Goal: Check status: Check status

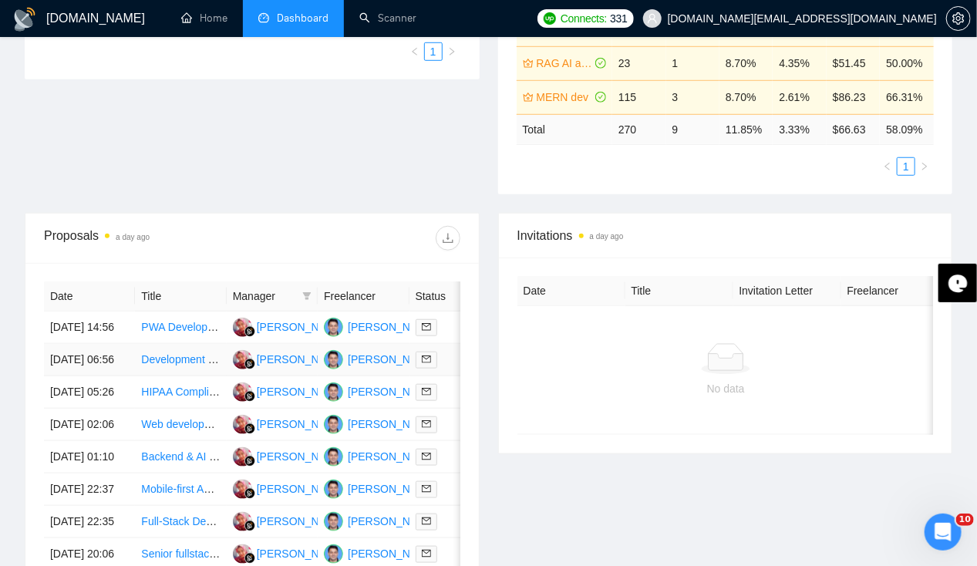
scroll to position [0, 1]
click at [77, 320] on td "[DATE] 14:56" at bounding box center [88, 327] width 91 height 32
click at [187, 22] on link "Home" at bounding box center [204, 18] width 46 height 13
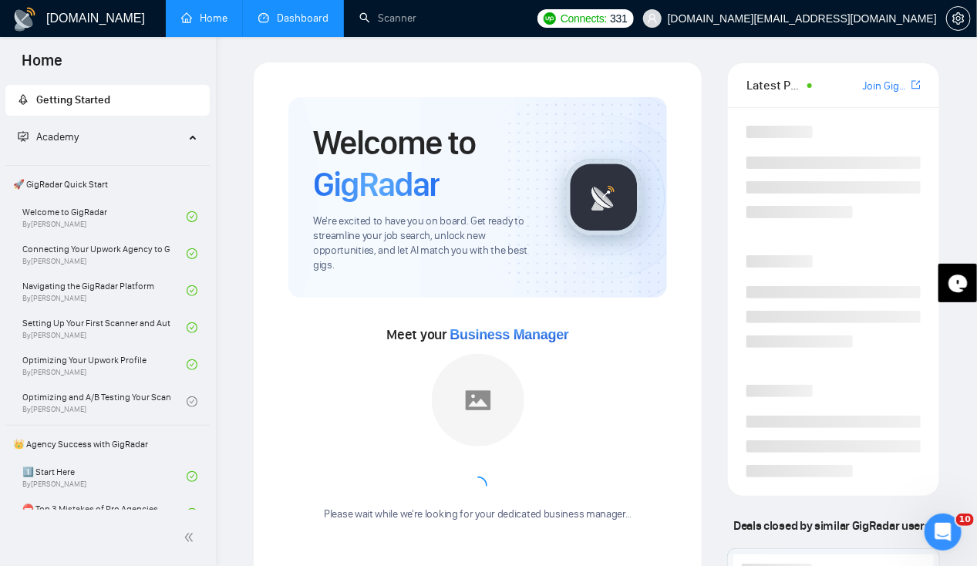
click at [312, 16] on link "Dashboard" at bounding box center [293, 18] width 70 height 13
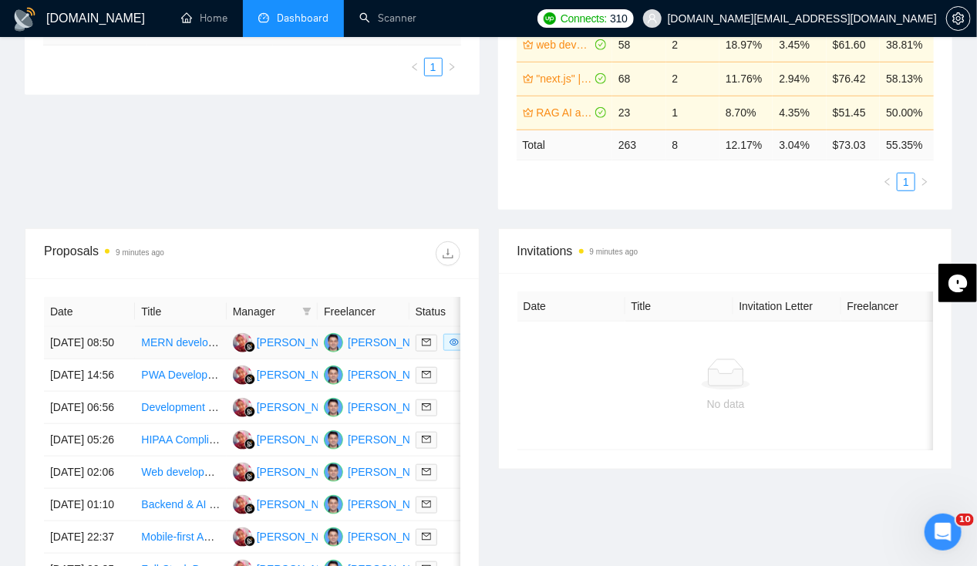
click at [119, 327] on td "12 Oct, 2025 08:50" at bounding box center [89, 343] width 91 height 32
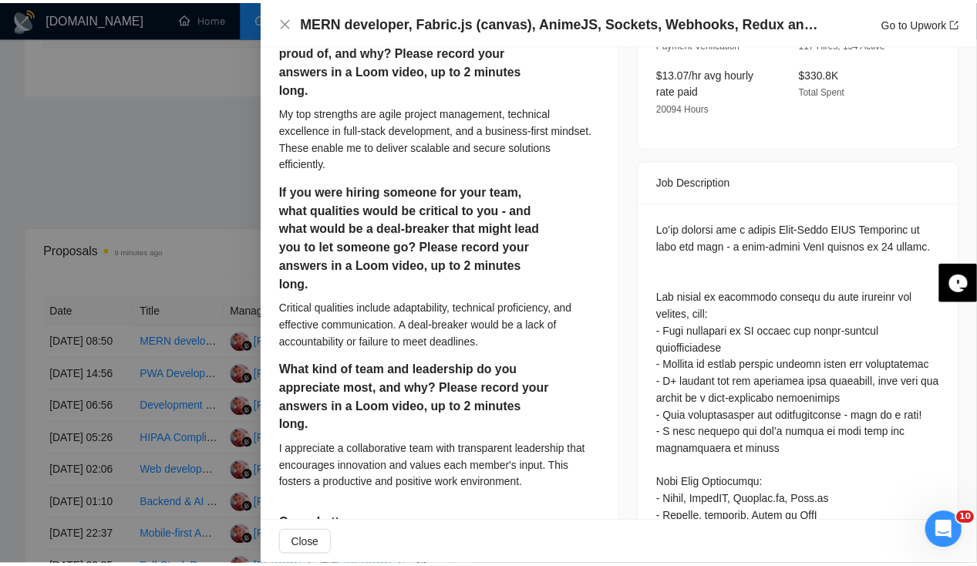
scroll to position [264, 0]
